Goal: Check status: Check status

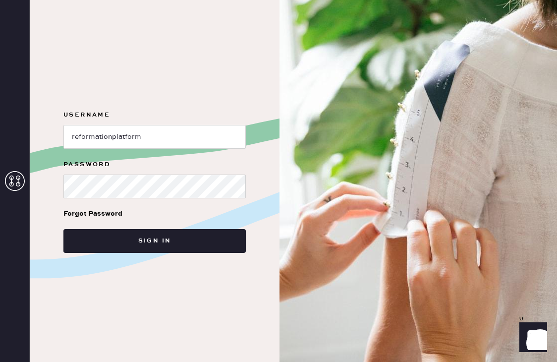
click at [157, 254] on div "Username Password Forgot Password Sign in" at bounding box center [155, 181] width 250 height 362
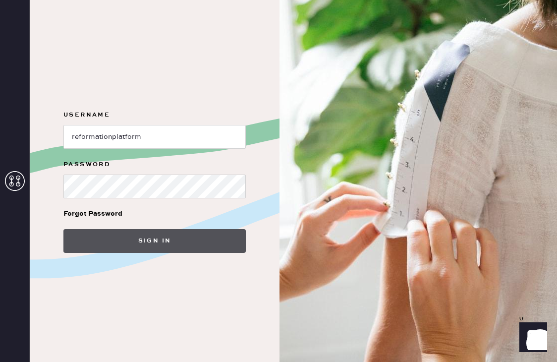
click at [159, 234] on button "Sign in" at bounding box center [154, 241] width 182 height 24
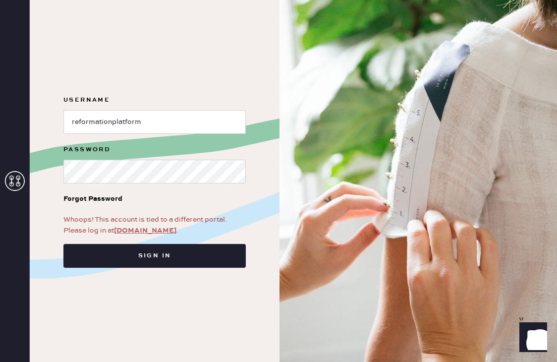
click at [143, 230] on link "app.hemster.co" at bounding box center [145, 230] width 62 height 9
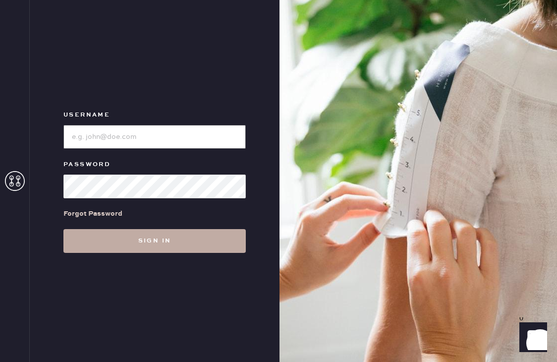
type input "reformationpaloalto"
click at [143, 237] on button "Sign in" at bounding box center [154, 241] width 182 height 24
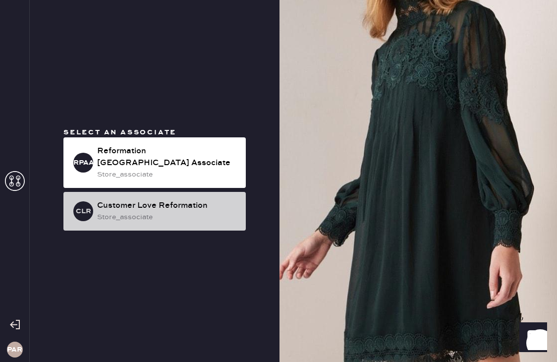
click at [141, 204] on div "Customer Love Reformation" at bounding box center [167, 206] width 141 height 12
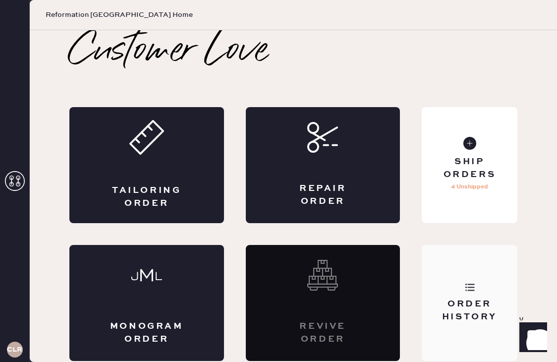
click at [491, 299] on div "Order History" at bounding box center [470, 310] width 80 height 25
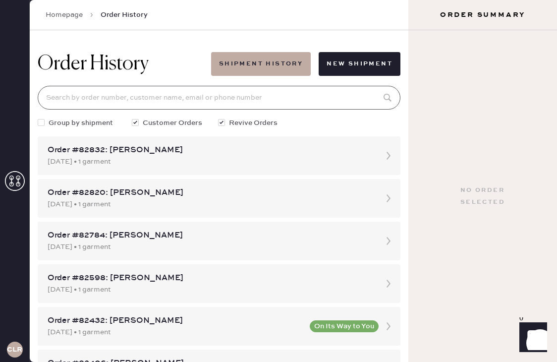
click at [191, 93] on input at bounding box center [219, 98] width 363 height 24
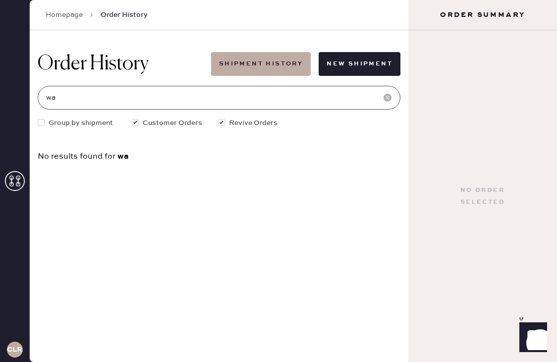
type input "w"
type input "k"
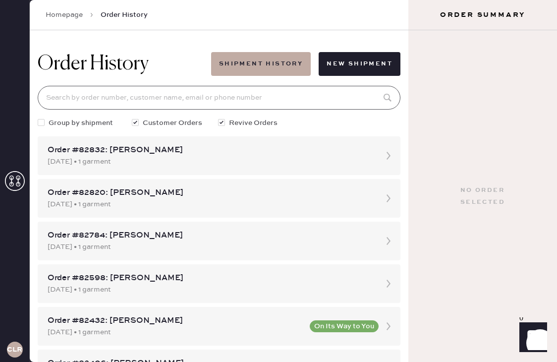
type input "m"
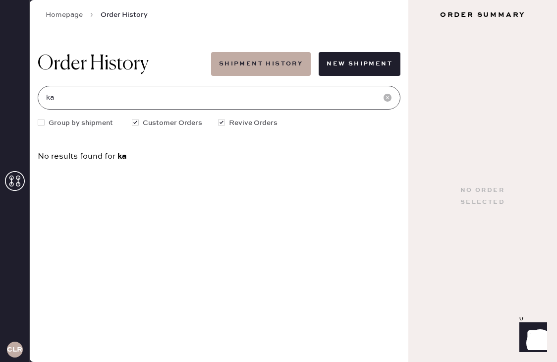
type input "k"
type input "w"
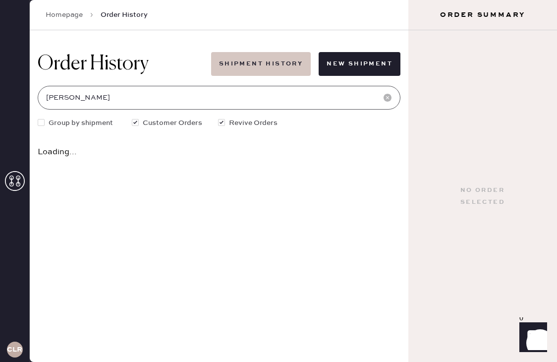
type input "[PERSON_NAME]"
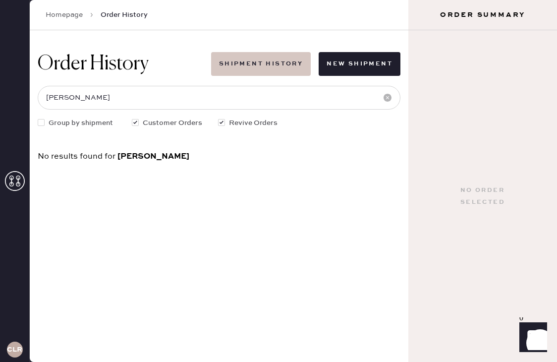
click at [258, 71] on button "Shipment History" at bounding box center [261, 64] width 100 height 24
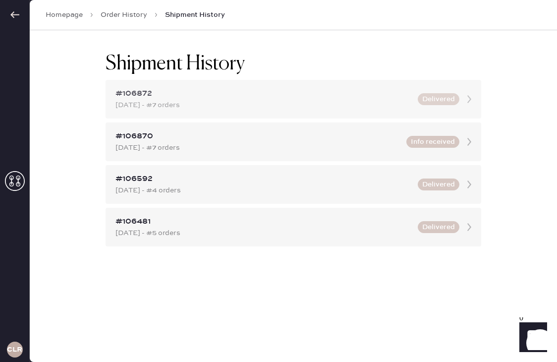
click at [221, 105] on div "[DATE] - #7 orders" at bounding box center [263, 105] width 296 height 11
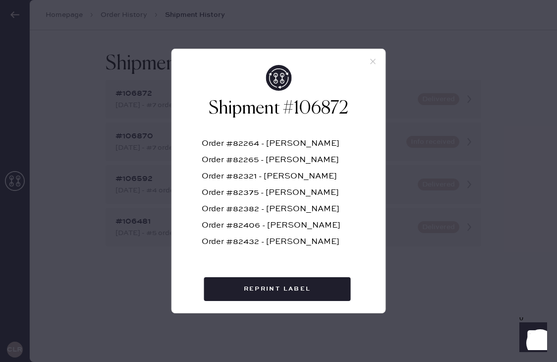
click at [371, 57] on icon at bounding box center [373, 61] width 9 height 9
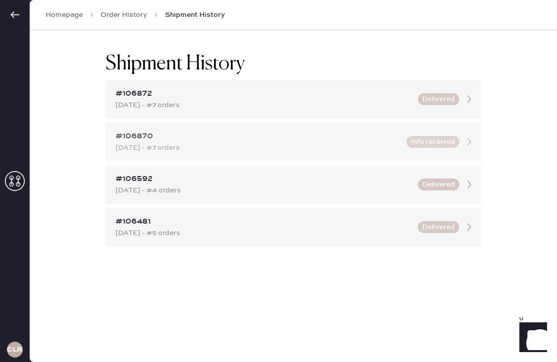
click at [180, 144] on div "[DATE] - #7 orders" at bounding box center [257, 147] width 285 height 11
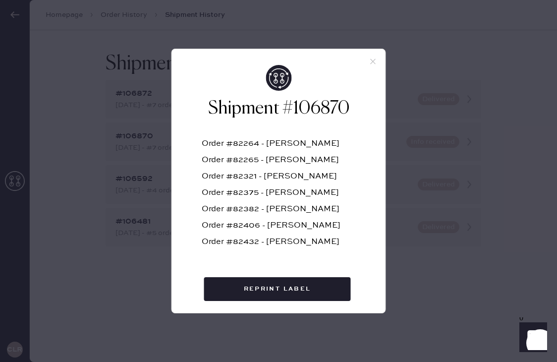
click at [372, 64] on icon at bounding box center [373, 61] width 9 height 9
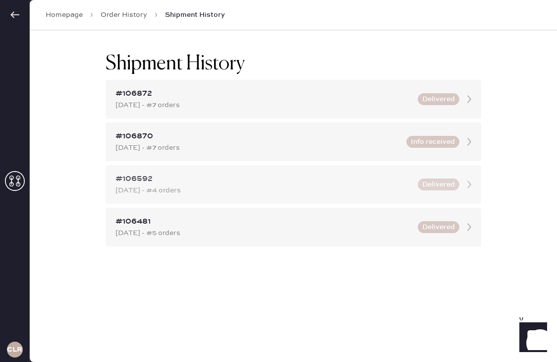
click at [214, 192] on div "[DATE] - #4 orders" at bounding box center [263, 190] width 296 height 11
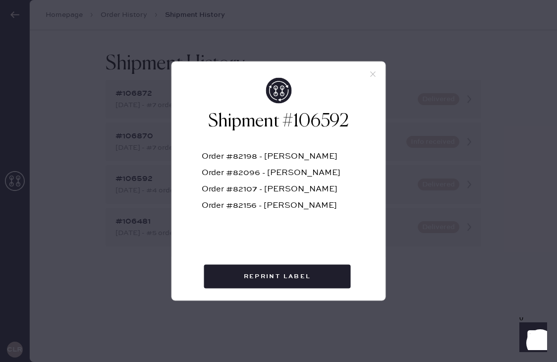
click at [366, 77] on div at bounding box center [279, 70] width 214 height 16
click at [375, 77] on icon at bounding box center [373, 74] width 9 height 9
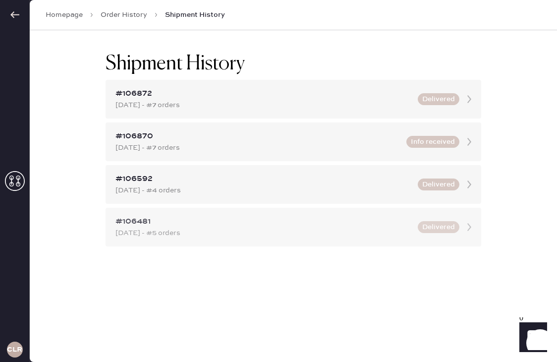
click at [181, 231] on div "[DATE] - #5 orders" at bounding box center [263, 232] width 296 height 11
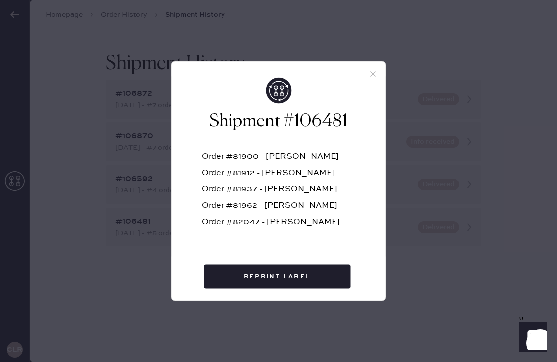
click at [275, 174] on div "Order #81912 - [PERSON_NAME]" at bounding box center [279, 177] width 154 height 16
click at [371, 74] on icon at bounding box center [373, 74] width 9 height 9
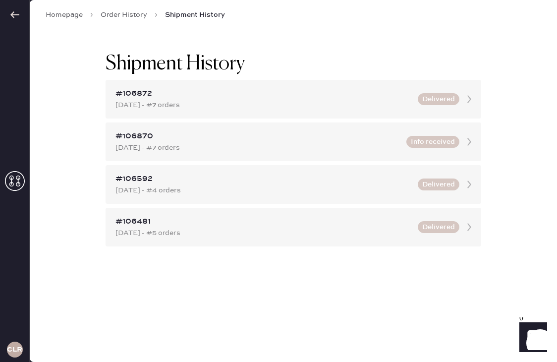
click at [10, 13] on icon at bounding box center [15, 15] width 10 height 10
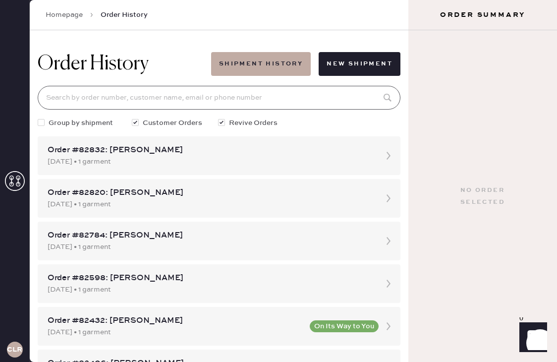
click at [239, 105] on input at bounding box center [219, 98] width 363 height 24
type input "[PERSON_NAME]"
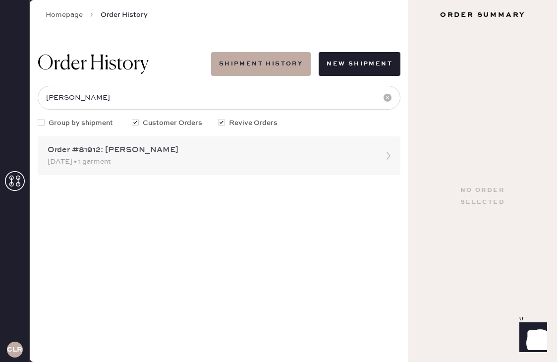
click at [241, 146] on div "Order #81912: [PERSON_NAME]" at bounding box center [210, 150] width 325 height 12
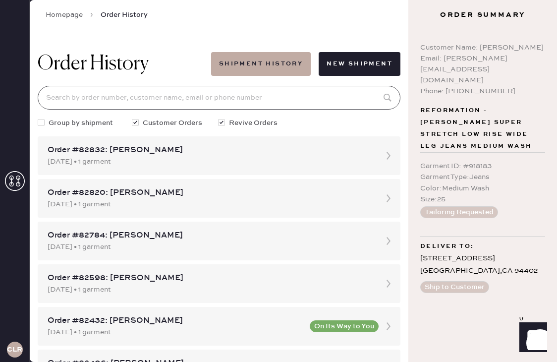
click at [152, 100] on input at bounding box center [219, 98] width 363 height 24
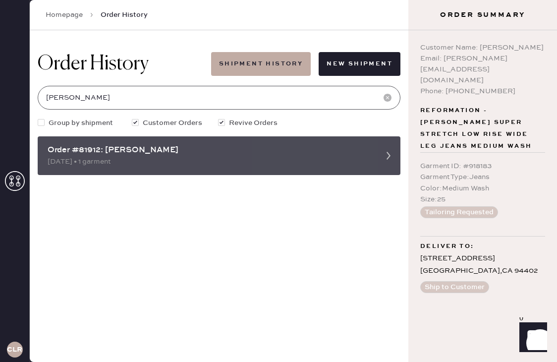
type input "[PERSON_NAME]"
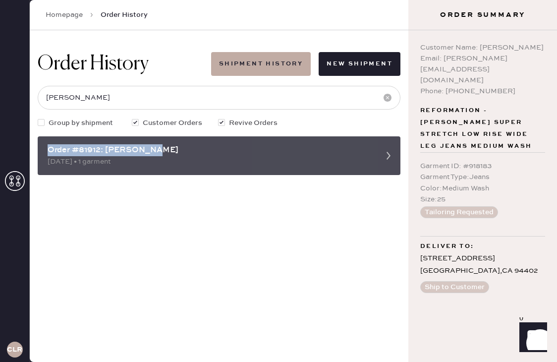
drag, startPoint x: 159, startPoint y: 149, endPoint x: 43, endPoint y: 148, distance: 115.9
click at [43, 148] on div "Order #81912: [PERSON_NAME] [DATE] • 1 garment" at bounding box center [219, 155] width 363 height 39
copy div "Order #81912: [PERSON_NAME]"
